Goal: Transaction & Acquisition: Purchase product/service

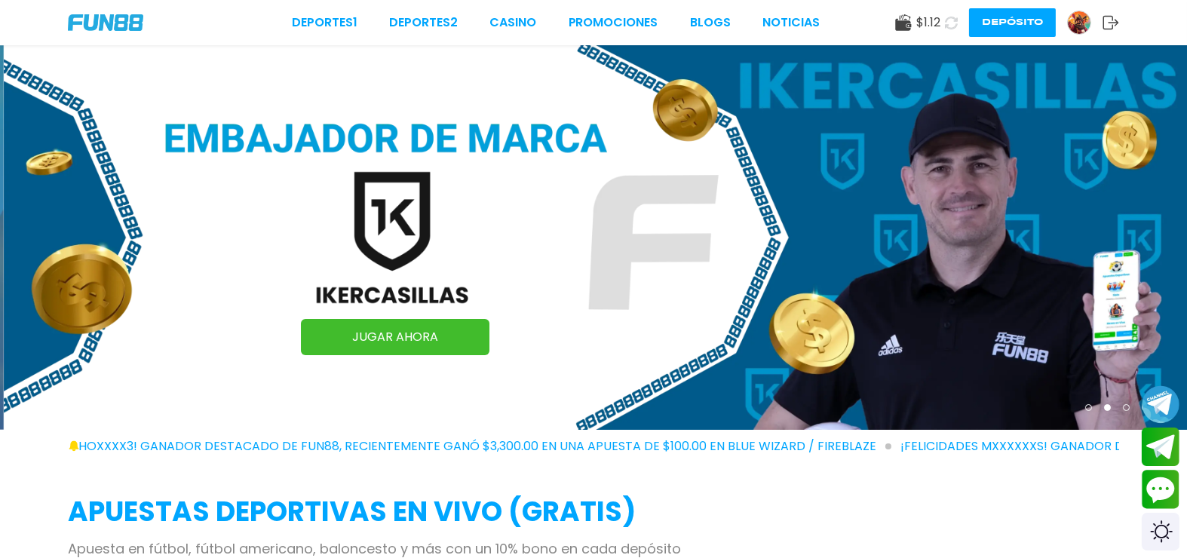
click at [952, 23] on icon at bounding box center [951, 23] width 14 height 14
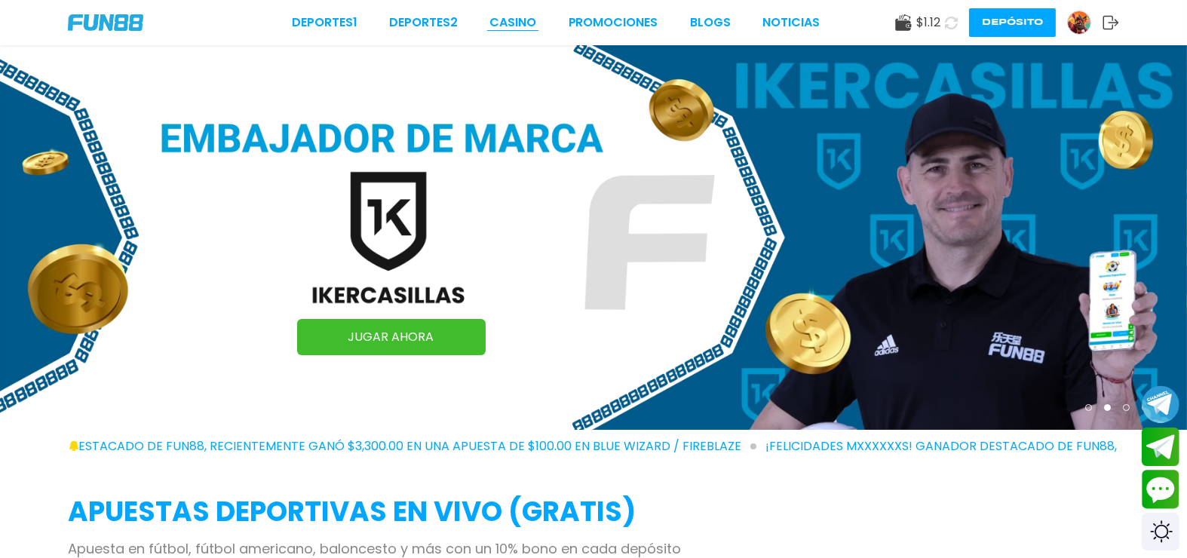
click at [532, 25] on link "CASINO" at bounding box center [512, 23] width 47 height 18
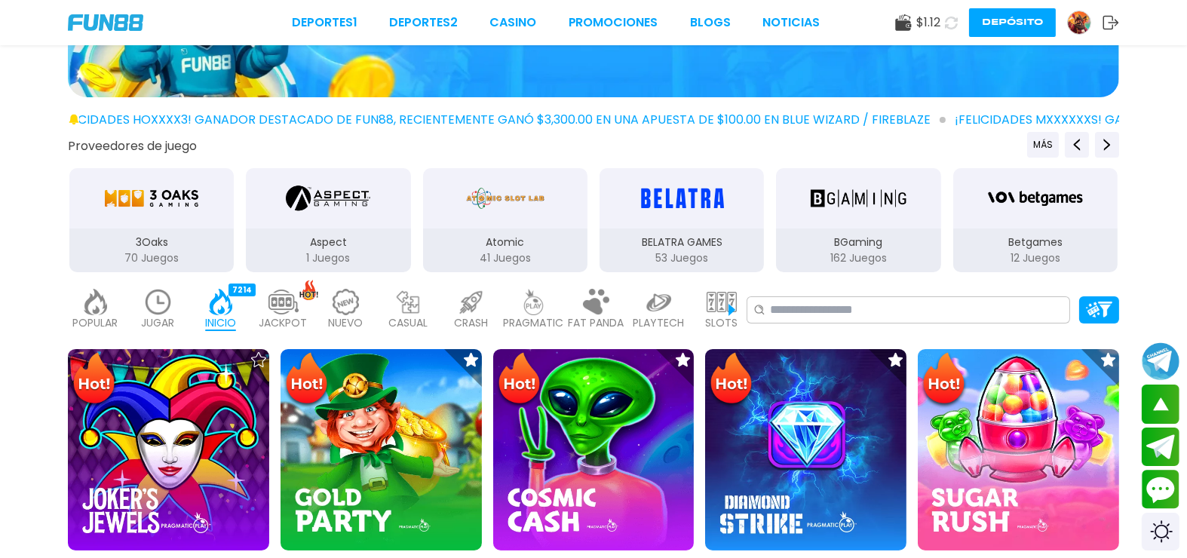
scroll to position [174, 0]
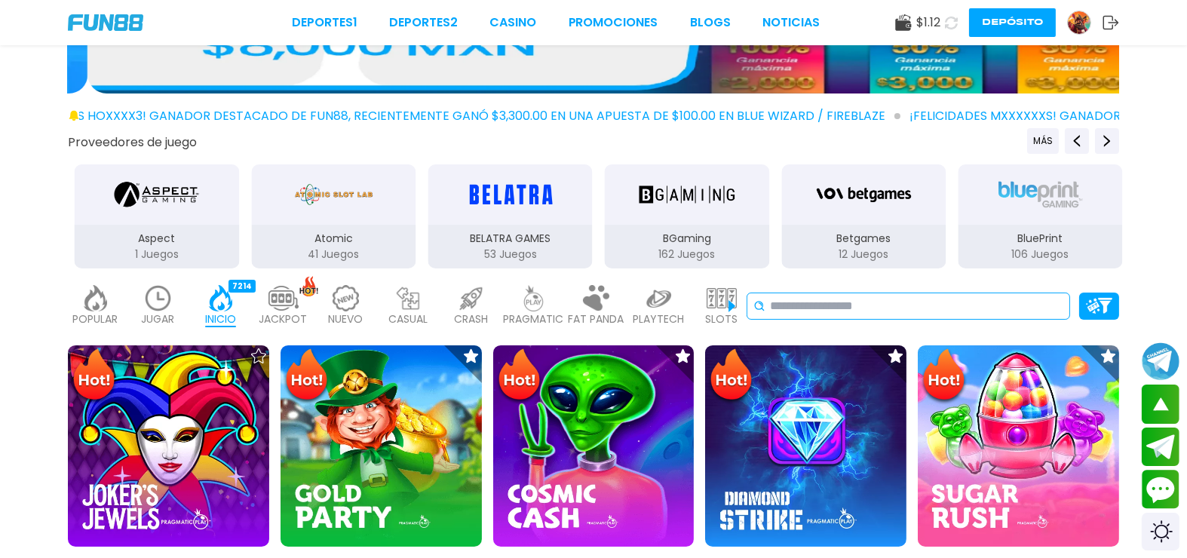
click at [781, 297] on input at bounding box center [916, 306] width 293 height 18
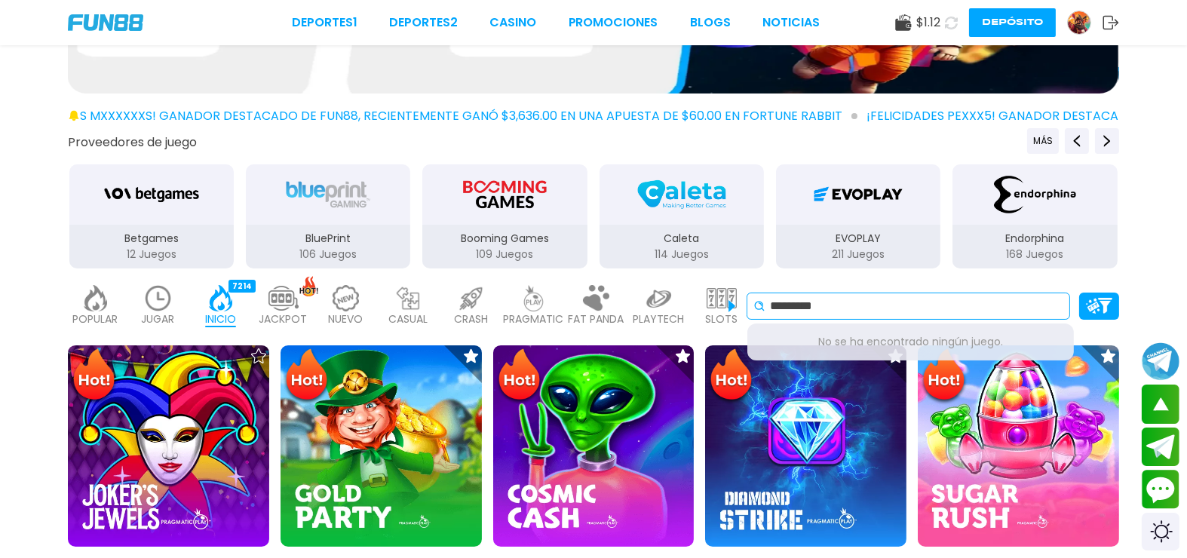
drag, startPoint x: 847, startPoint y: 279, endPoint x: 781, endPoint y: 276, distance: 66.4
click at [785, 297] on input "*********" at bounding box center [916, 306] width 293 height 18
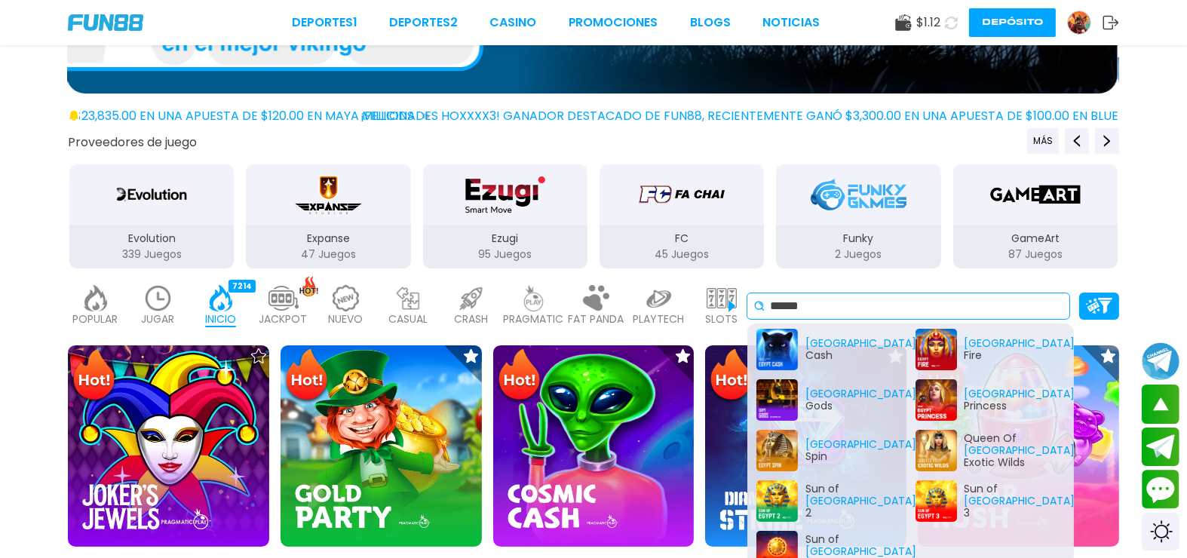
scroll to position [0, 0]
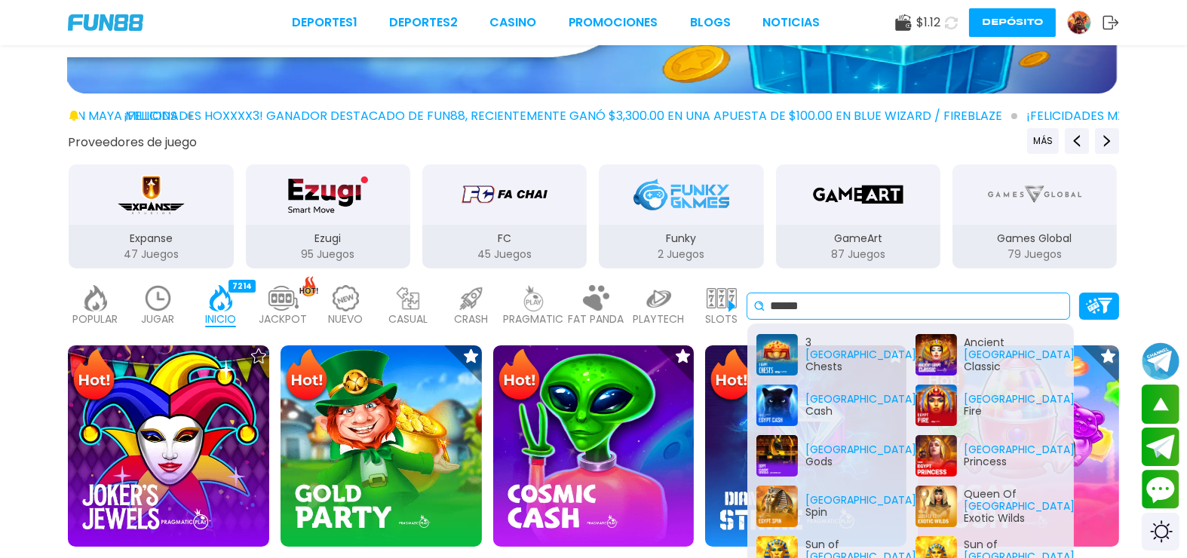
click at [865, 297] on input "*****" at bounding box center [916, 306] width 293 height 18
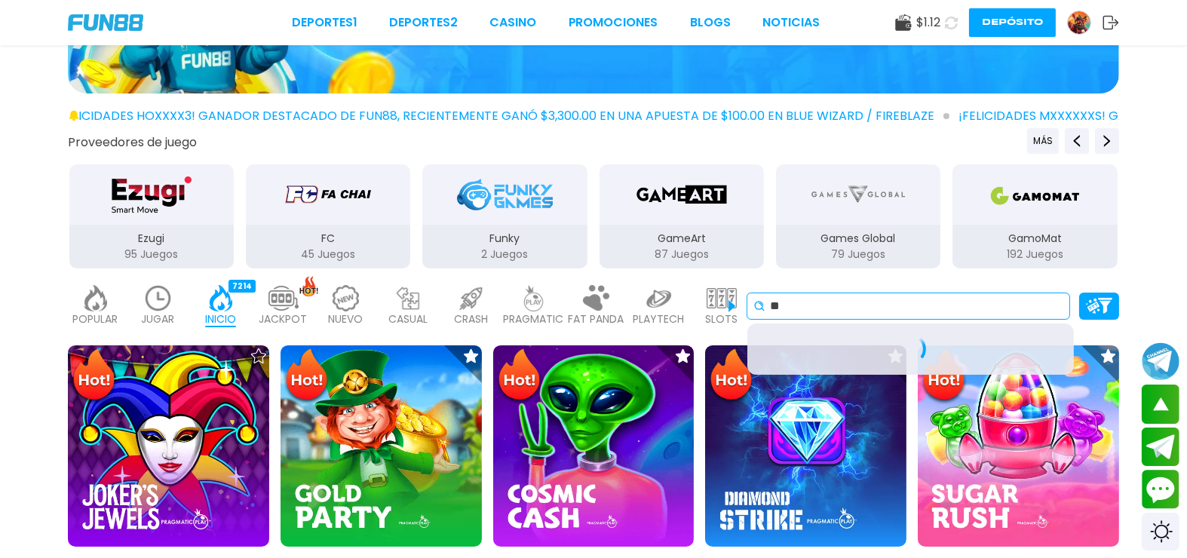
type input "*"
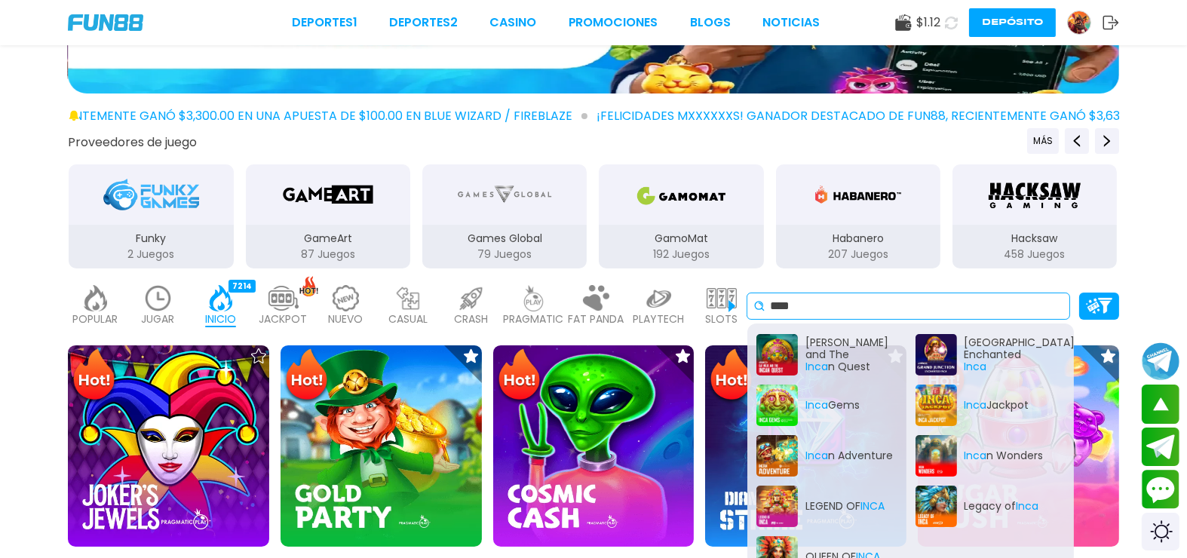
scroll to position [8, 0]
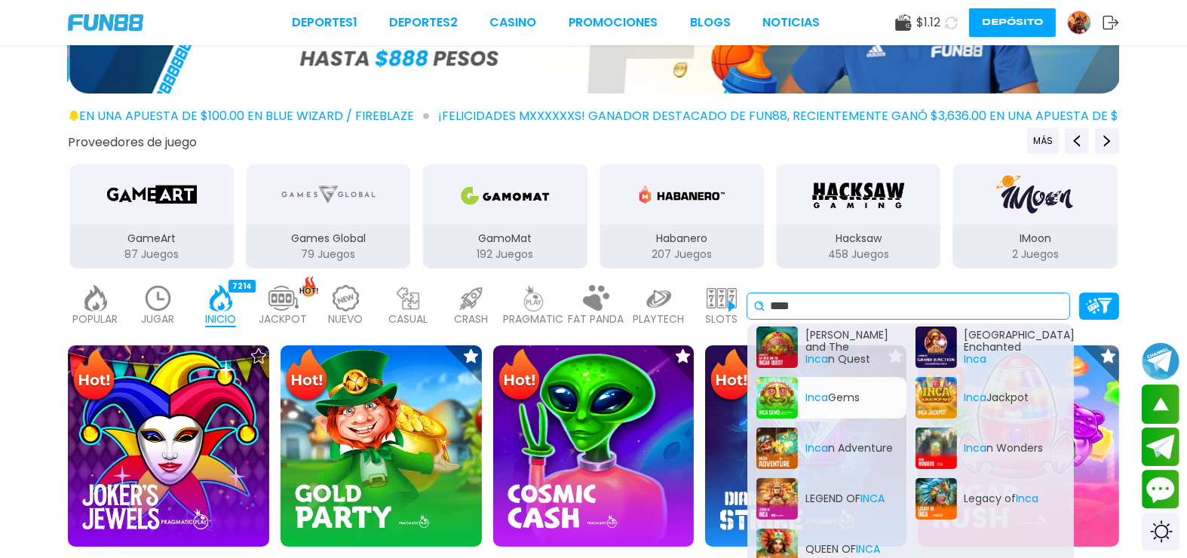
type input "****"
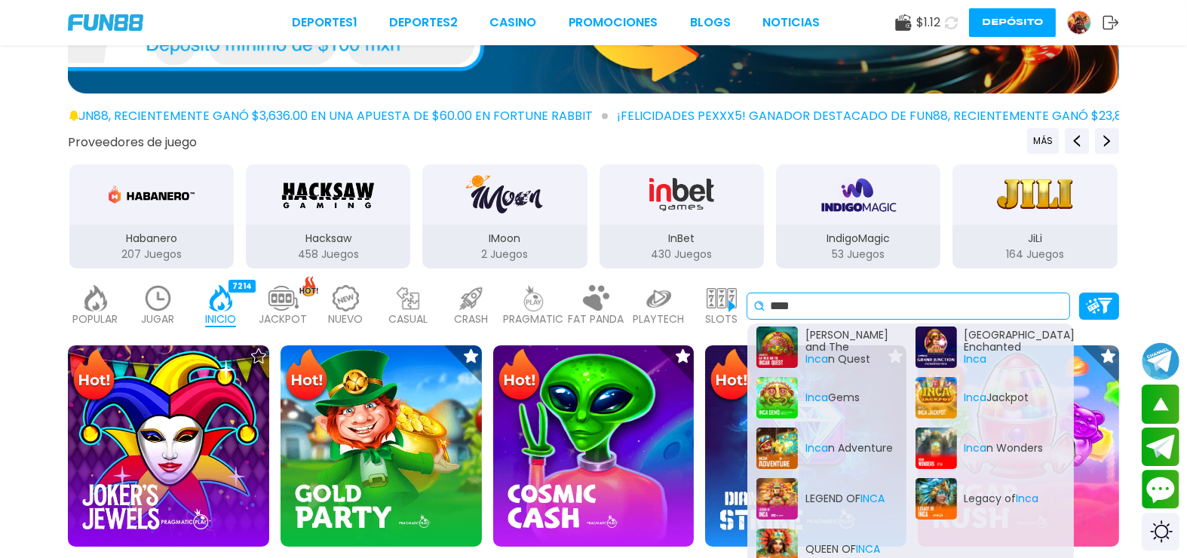
click at [914, 297] on input "****" at bounding box center [916, 306] width 293 height 18
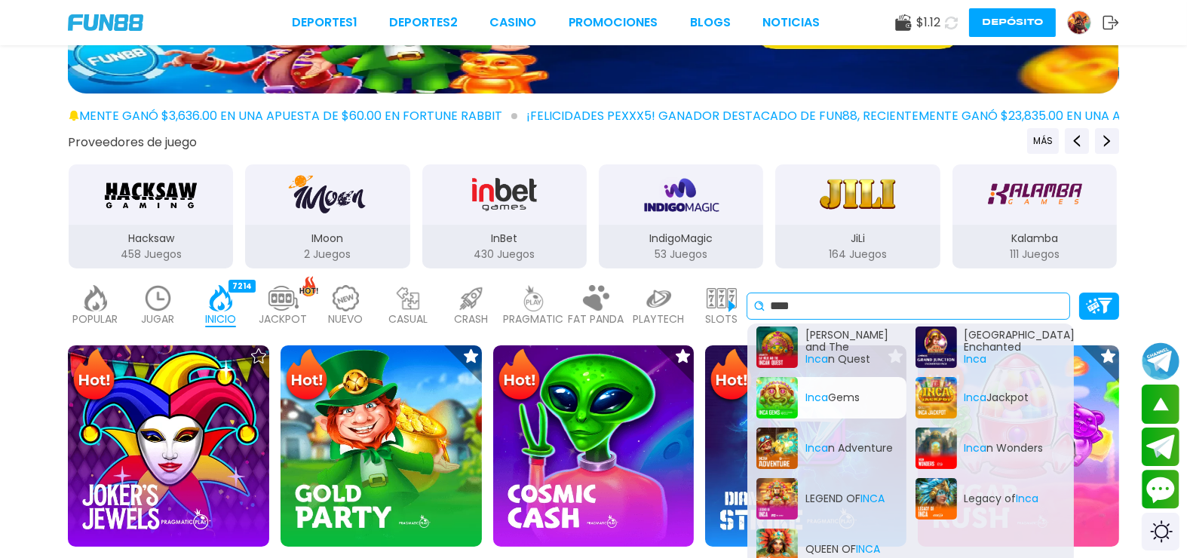
click at [774, 377] on div "Inca Gems" at bounding box center [831, 397] width 150 height 41
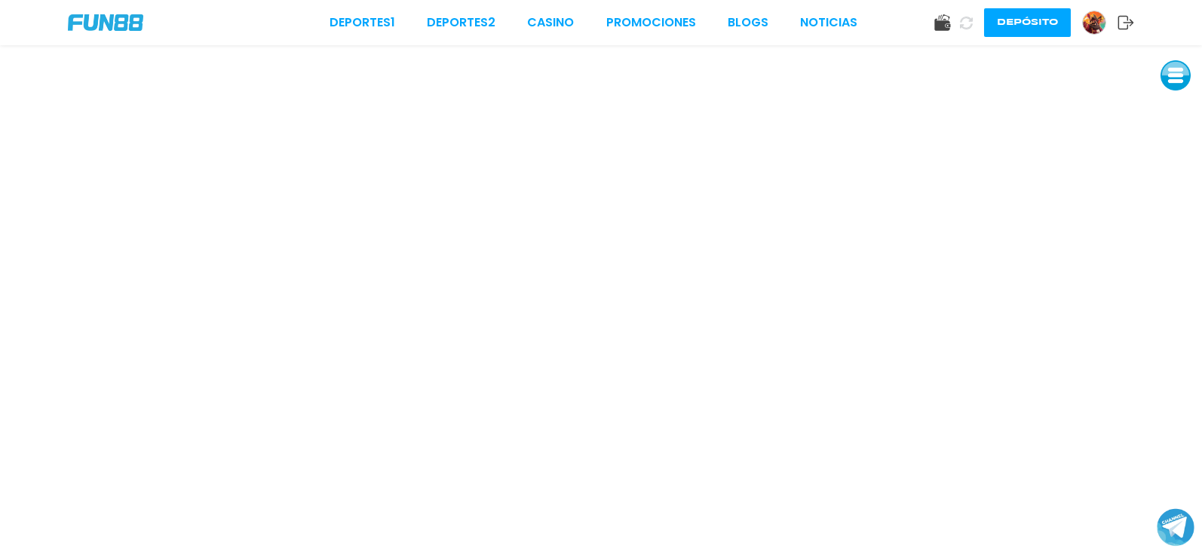
click at [973, 23] on icon at bounding box center [966, 23] width 13 height 13
click at [1179, 66] on button at bounding box center [1175, 75] width 30 height 30
click at [1179, 65] on button at bounding box center [1176, 75] width 30 height 30
click at [1179, 161] on button at bounding box center [1176, 176] width 30 height 30
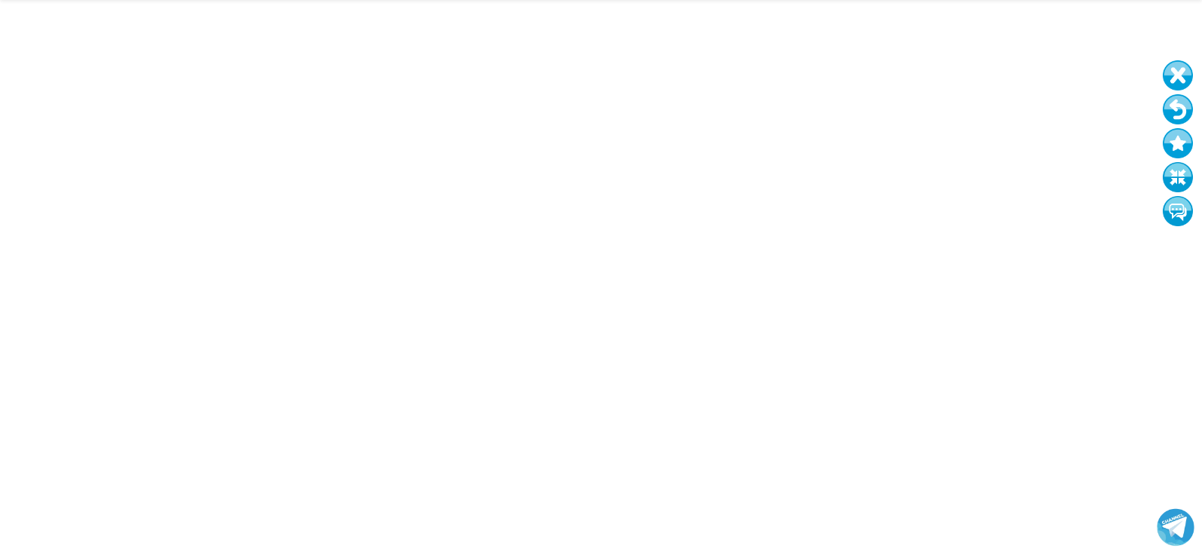
click at [1175, 60] on button at bounding box center [1178, 75] width 30 height 30
click at [1175, 61] on button at bounding box center [1178, 76] width 30 height 30
click at [1185, 95] on button at bounding box center [1178, 110] width 30 height 30
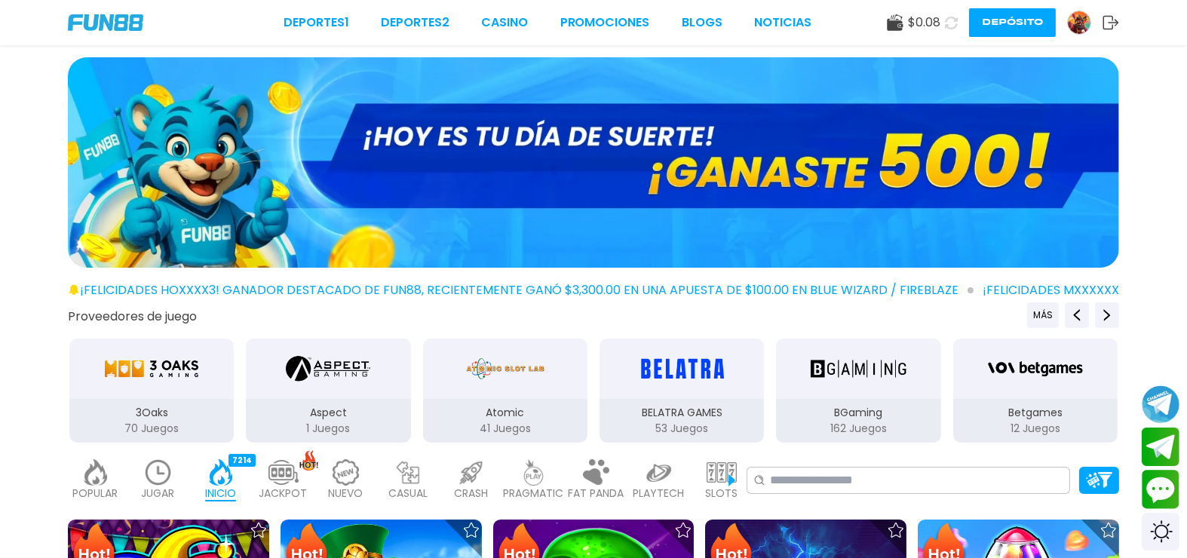
click at [958, 20] on icon at bounding box center [951, 23] width 14 height 14
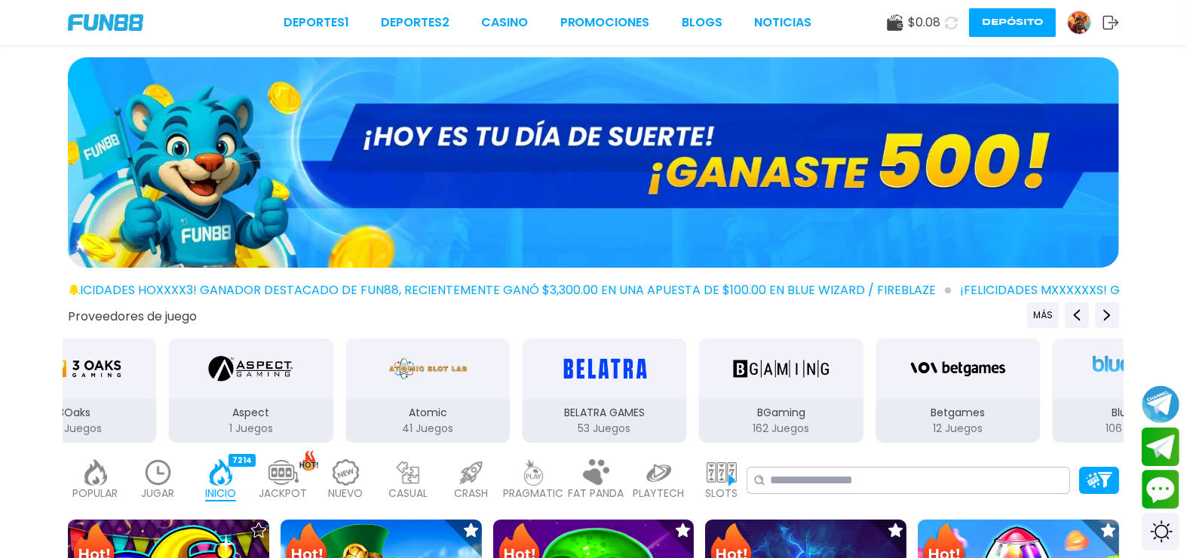
click at [1080, 26] on img at bounding box center [1079, 22] width 23 height 23
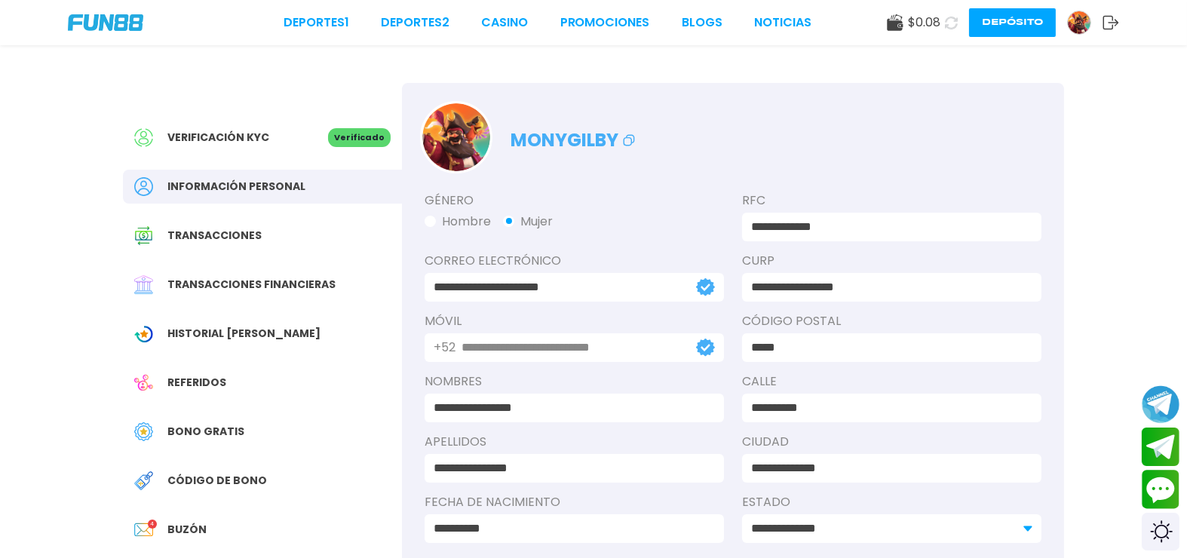
click at [1105, 23] on icon at bounding box center [1110, 22] width 17 height 15
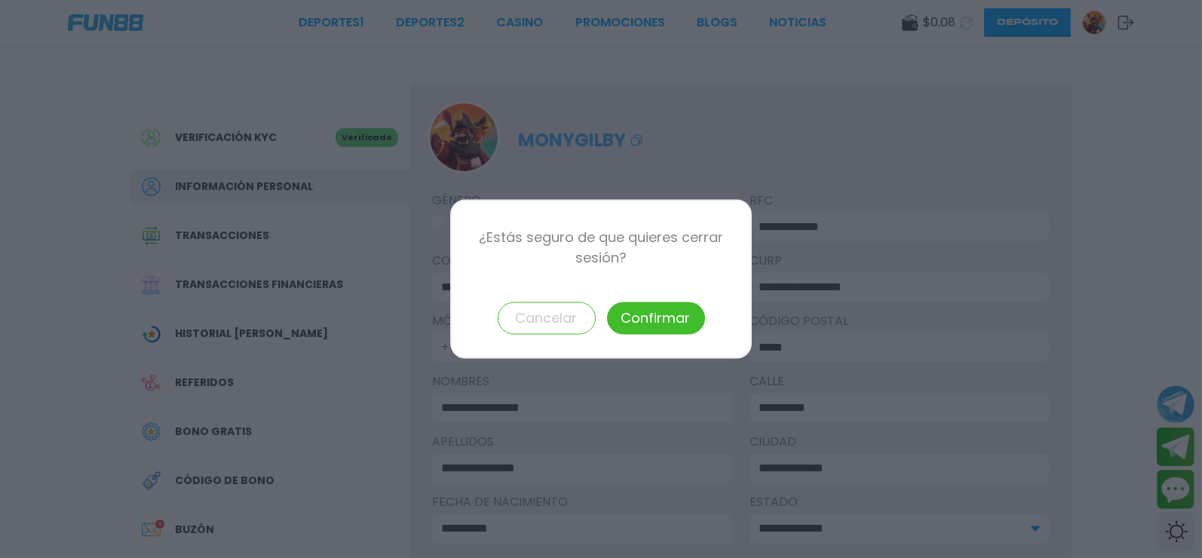
click at [630, 316] on button "Confirmar" at bounding box center [656, 318] width 98 height 32
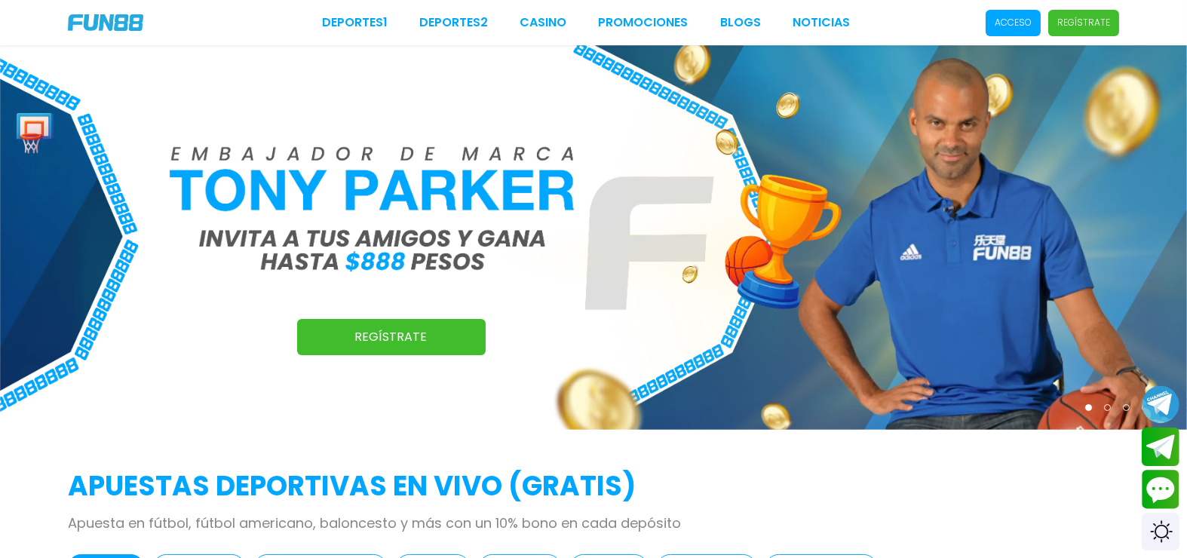
click at [1009, 30] on span "Acceso" at bounding box center [1012, 23] width 55 height 26
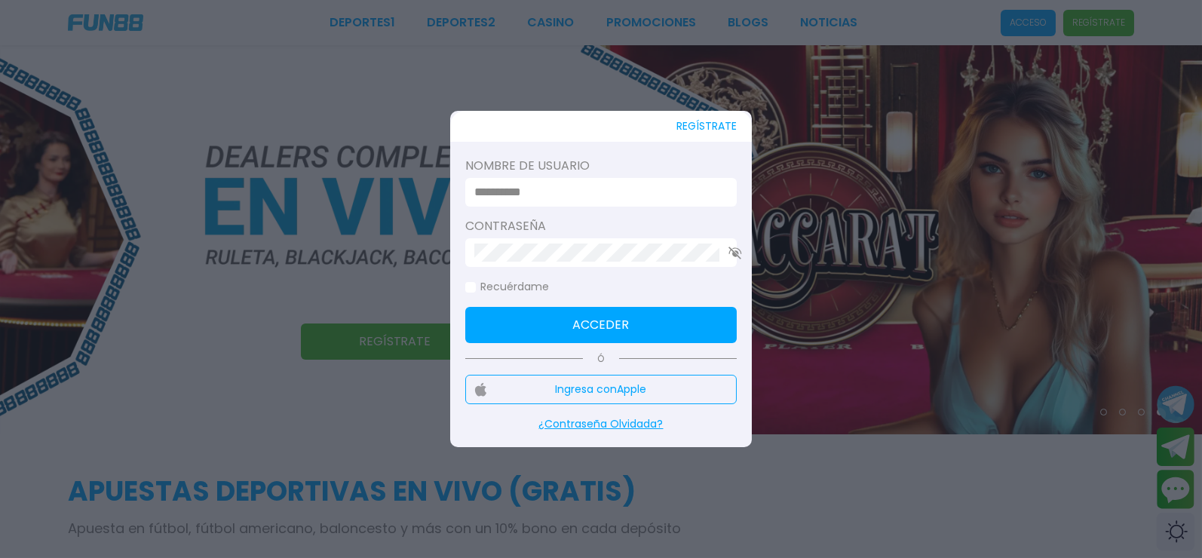
drag, startPoint x: 547, startPoint y: 161, endPoint x: 547, endPoint y: 170, distance: 8.3
click at [547, 164] on div "REGÍSTRATE Nombre de usuario Contraseña Recuérdame Acceder Ó Ingresa con Apple …" at bounding box center [601, 279] width 302 height 336
drag, startPoint x: 547, startPoint y: 175, endPoint x: 543, endPoint y: 187, distance: 12.9
click at [543, 217] on div "Nombre de usuario" at bounding box center [600, 242] width 271 height 50
click at [543, 193] on div at bounding box center [600, 192] width 271 height 29
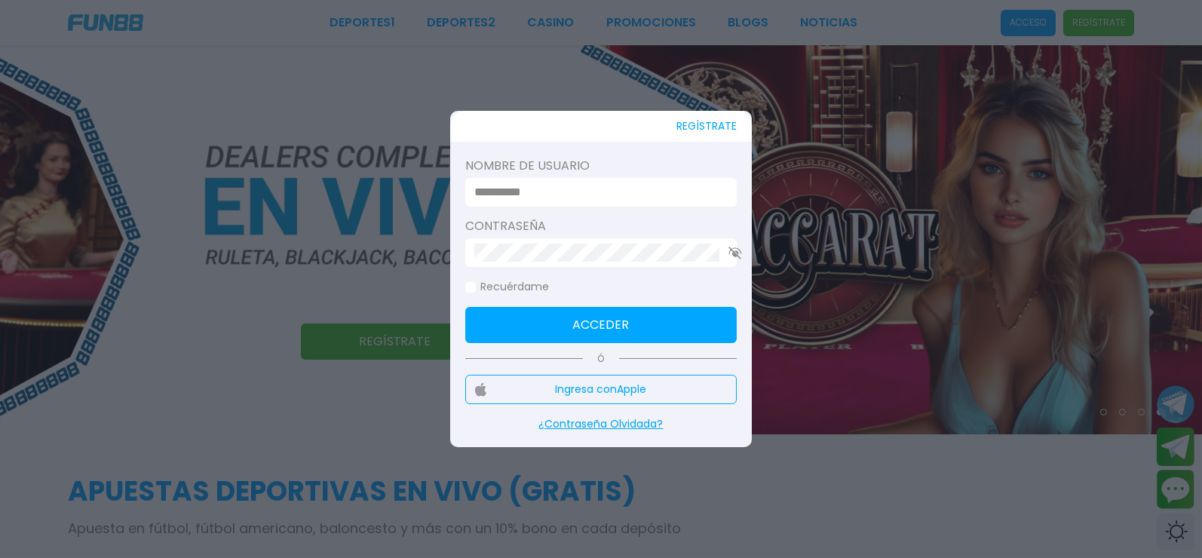
click at [541, 201] on input at bounding box center [596, 192] width 244 height 18
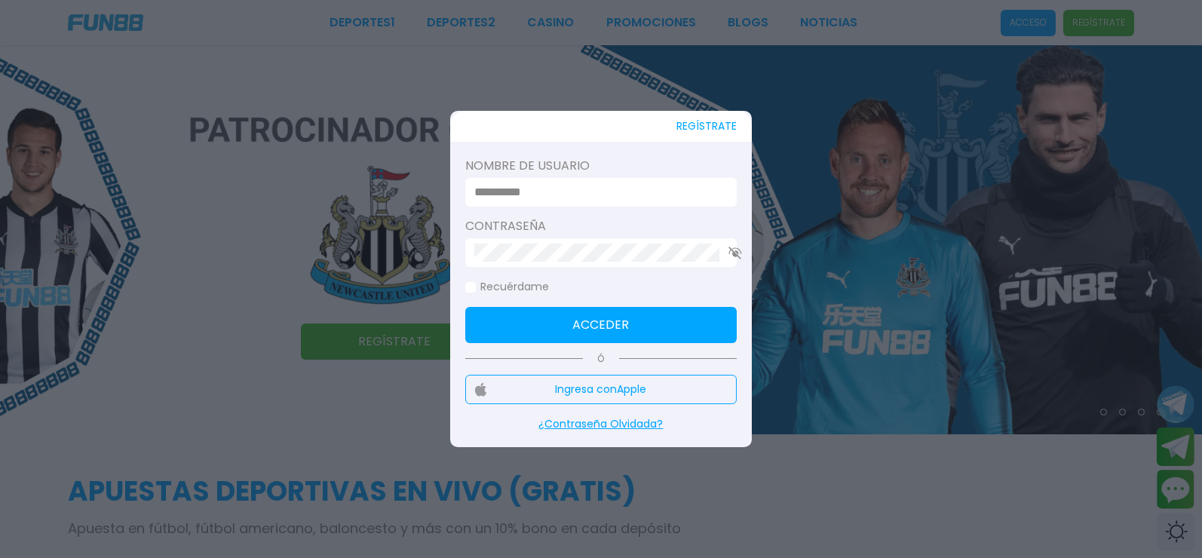
type input "**********"
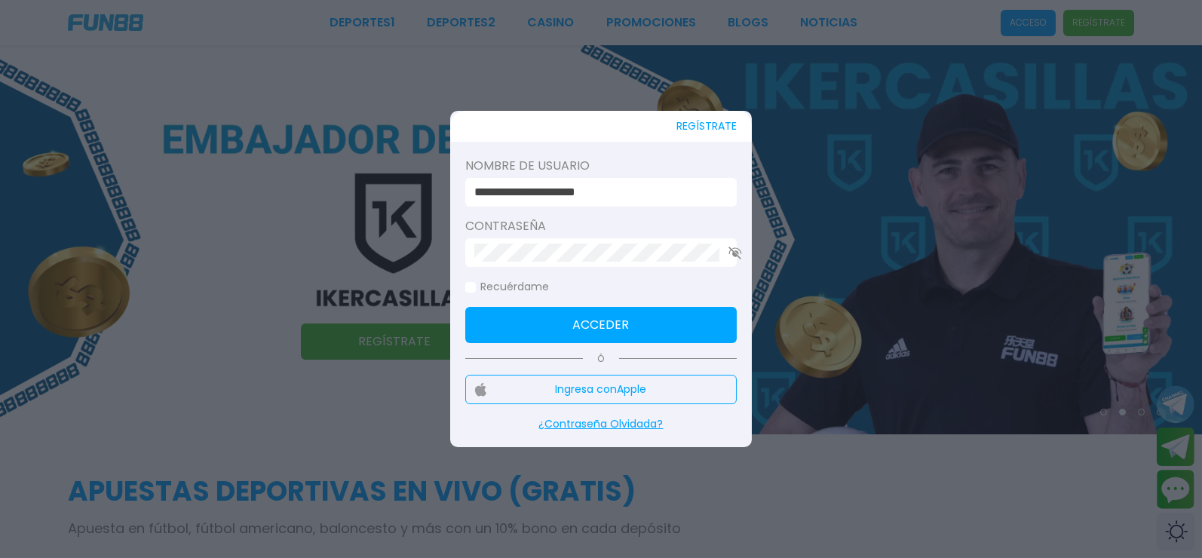
click button "Acceder" at bounding box center [600, 325] width 271 height 36
